Goal: Feedback & Contribution: Contribute content

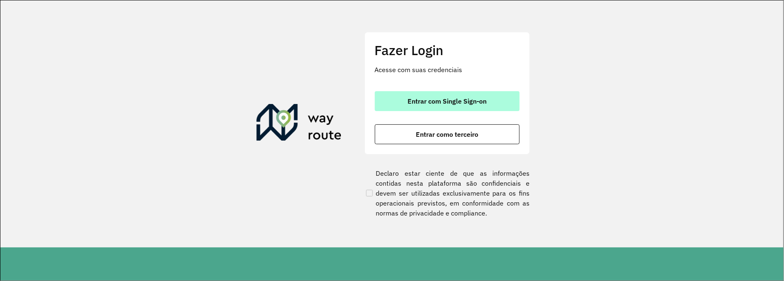
click at [445, 98] on span "Entrar com Single Sign-on" at bounding box center [447, 101] width 79 height 7
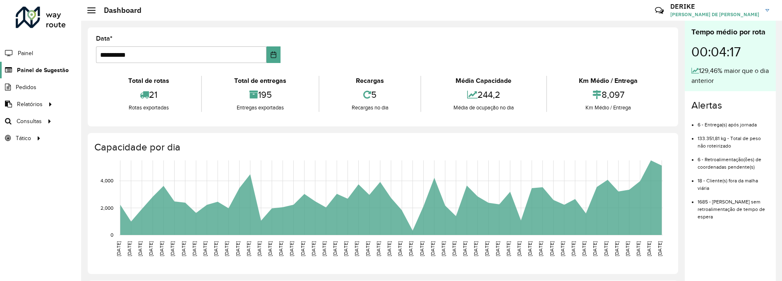
click at [48, 68] on span "Painel de Sugestão" at bounding box center [43, 70] width 52 height 9
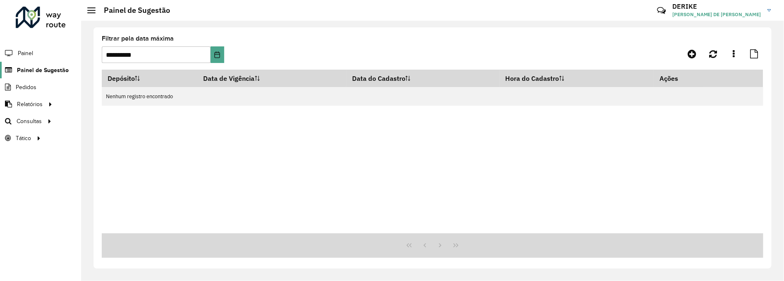
click at [54, 67] on span "Painel de Sugestão" at bounding box center [43, 70] width 52 height 9
click at [689, 51] on icon at bounding box center [692, 54] width 9 height 10
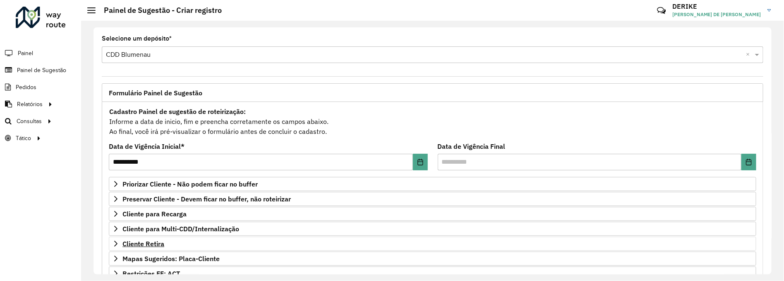
scroll to position [133, 0]
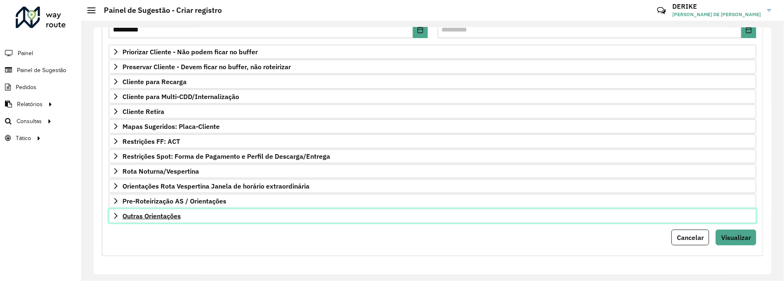
click at [179, 217] on span "Outras Orientações" at bounding box center [152, 215] width 58 height 7
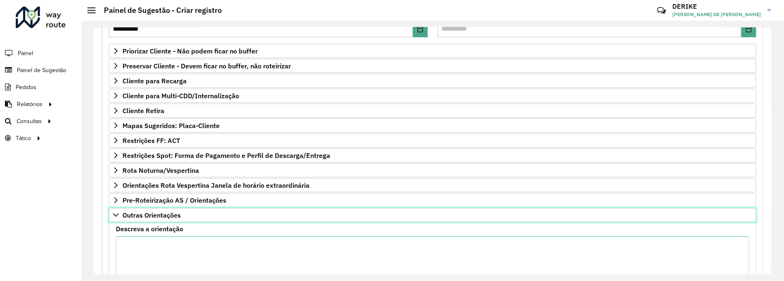
scroll to position [228, 0]
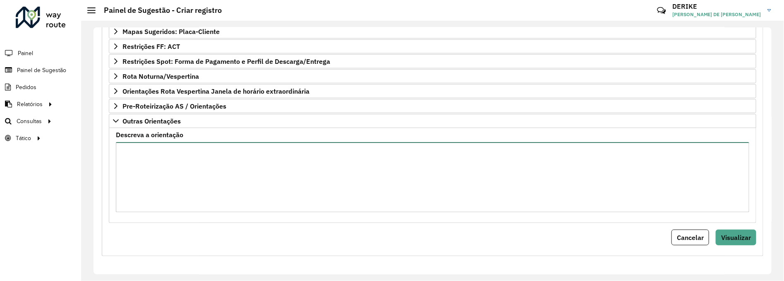
click at [291, 168] on textarea "Descreva a orientação" at bounding box center [433, 177] width 634 height 70
paste textarea "*******"
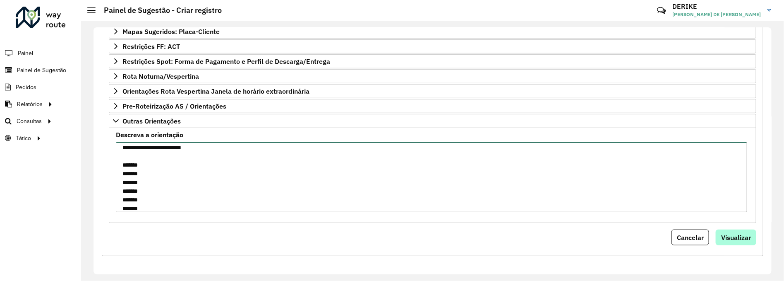
type textarea "**********"
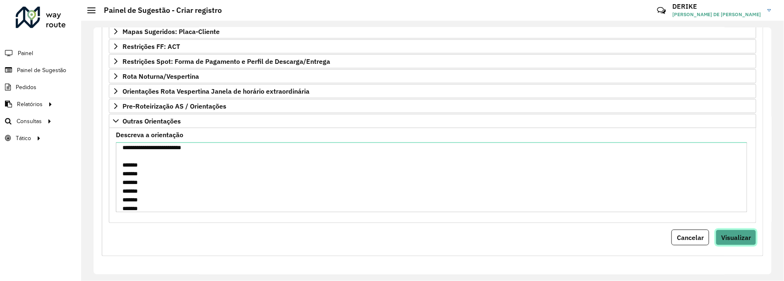
click at [731, 238] on span "Visualizar" at bounding box center [737, 237] width 30 height 8
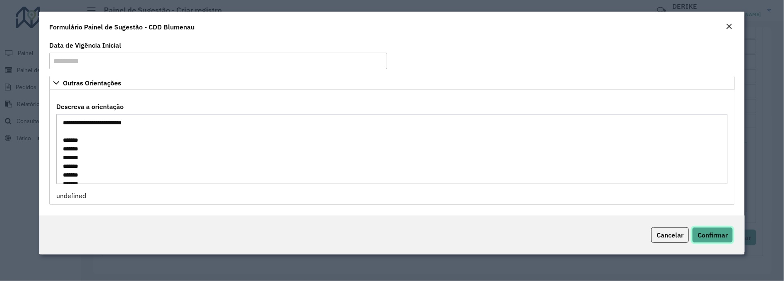
click at [721, 236] on span "Confirmar" at bounding box center [713, 235] width 30 height 8
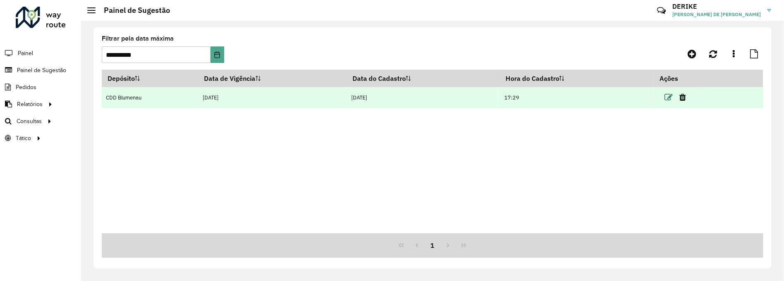
click at [673, 96] on icon at bounding box center [669, 97] width 8 height 8
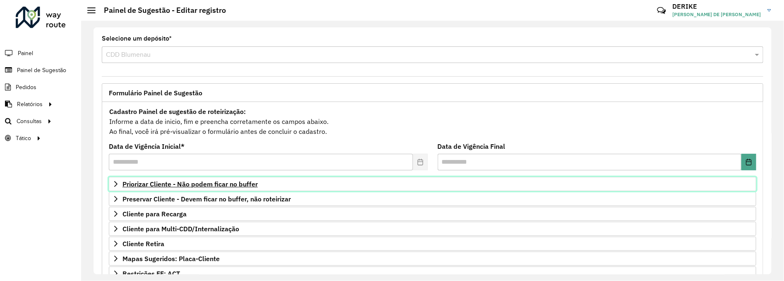
click at [202, 183] on span "Priorizar Cliente - Não podem ficar no buffer" at bounding box center [190, 183] width 135 height 7
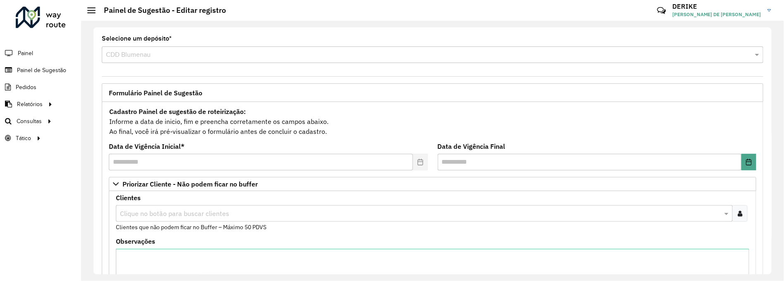
click at [232, 217] on input "text" at bounding box center [420, 214] width 605 height 10
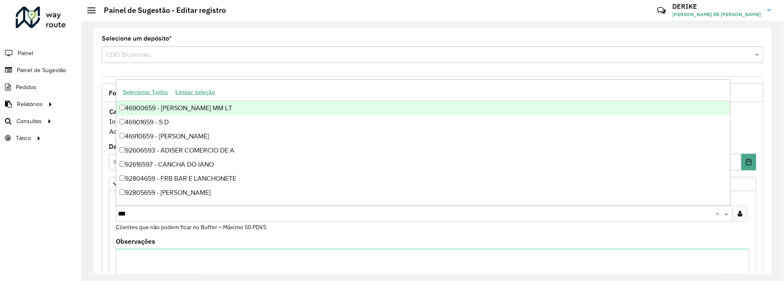
type input "****"
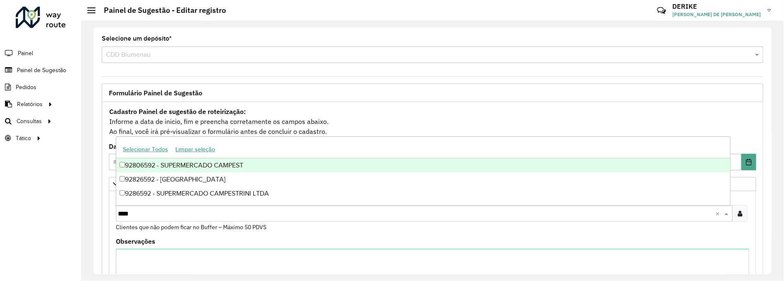
click at [231, 166] on div "92806592 - SUPERMERCADO CAMPEST" at bounding box center [423, 165] width 614 height 14
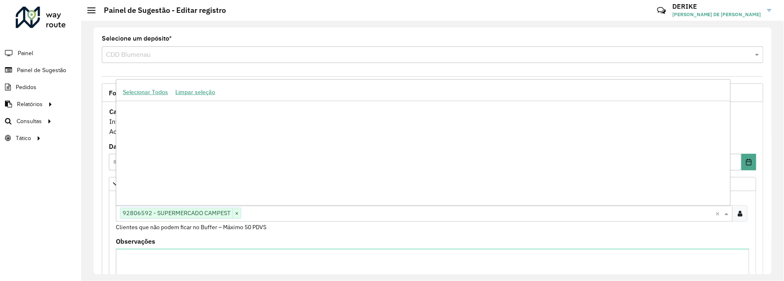
scroll to position [298, 0]
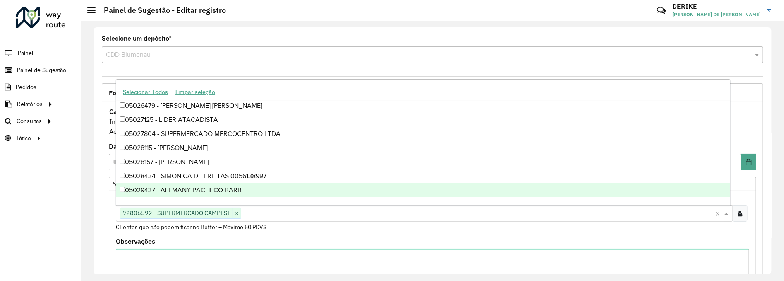
click at [745, 238] on formly-field "Clientes Clique no botão para buscar clientes 92806592 - SUPERMERCADO CAMPEST ×…" at bounding box center [433, 216] width 644 height 43
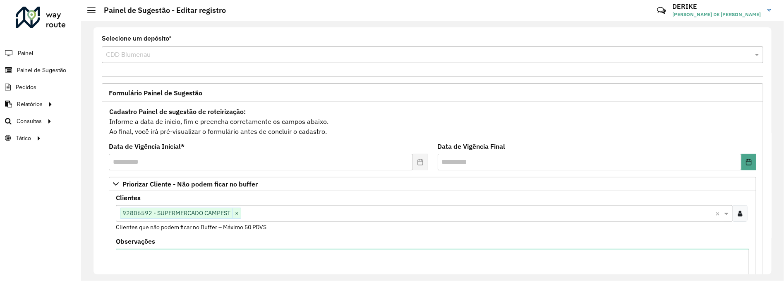
scroll to position [271, 0]
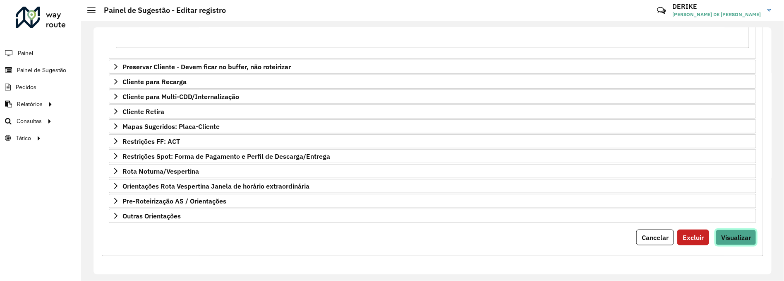
click at [736, 238] on span "Visualizar" at bounding box center [737, 237] width 30 height 8
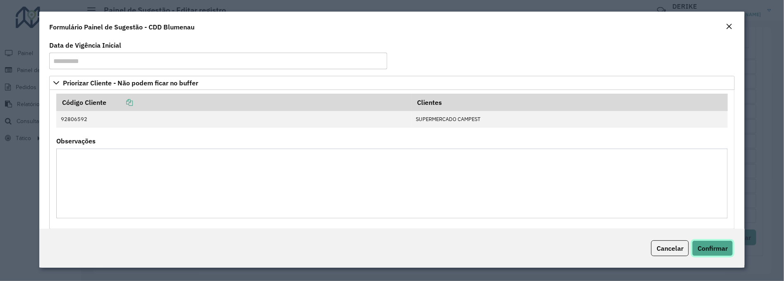
click at [726, 251] on span "Confirmar" at bounding box center [713, 248] width 30 height 8
